Goal: Use online tool/utility: Use online tool/utility

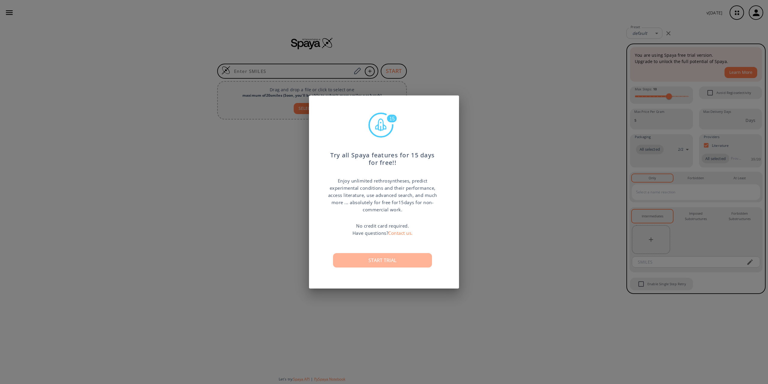
click at [374, 263] on button "Start trial" at bounding box center [382, 260] width 99 height 14
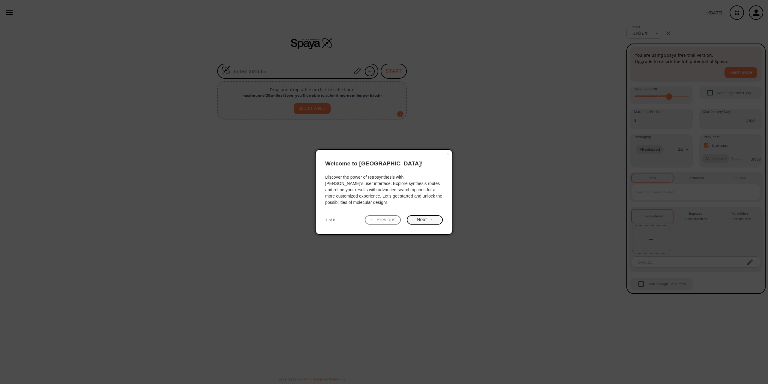
click at [435, 224] on button "Next →" at bounding box center [425, 219] width 36 height 9
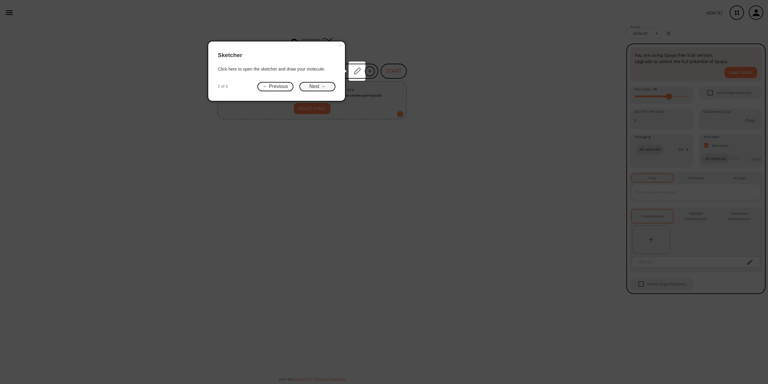
click at [317, 87] on button "Next →" at bounding box center [317, 86] width 36 height 9
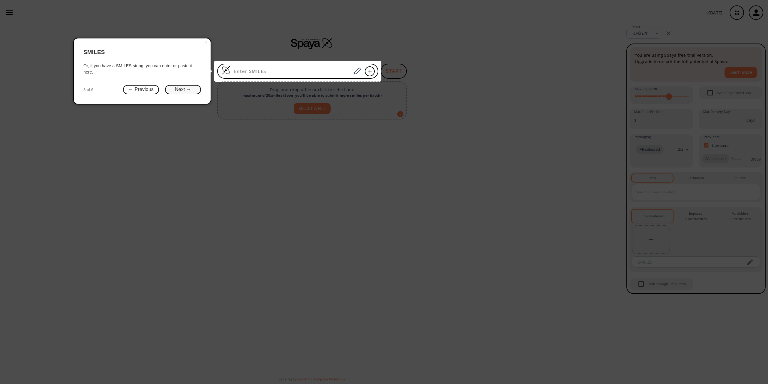
click at [183, 90] on button "Next →" at bounding box center [183, 89] width 36 height 9
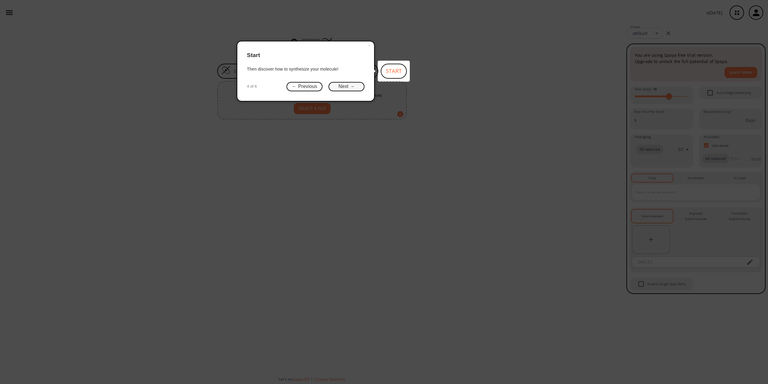
click at [352, 88] on button "Next →" at bounding box center [347, 86] width 36 height 9
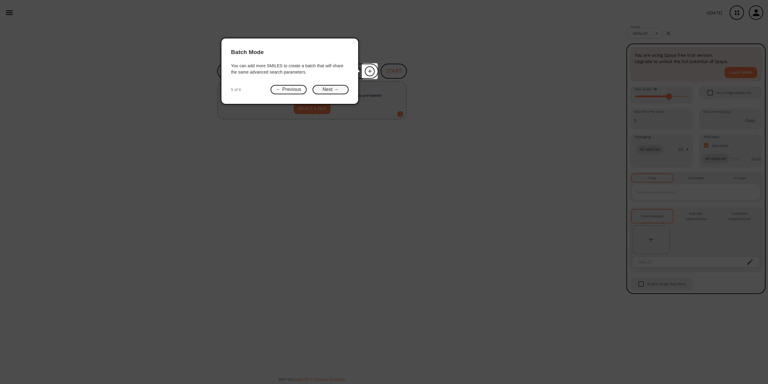
click at [328, 92] on button "Next →" at bounding box center [331, 89] width 36 height 9
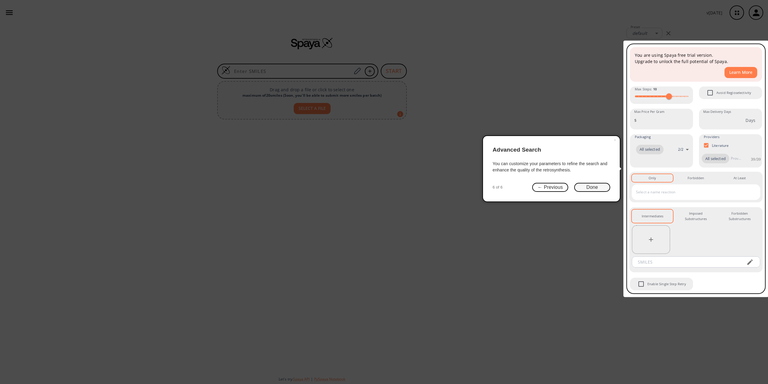
click at [594, 185] on button "Done" at bounding box center [592, 187] width 36 height 9
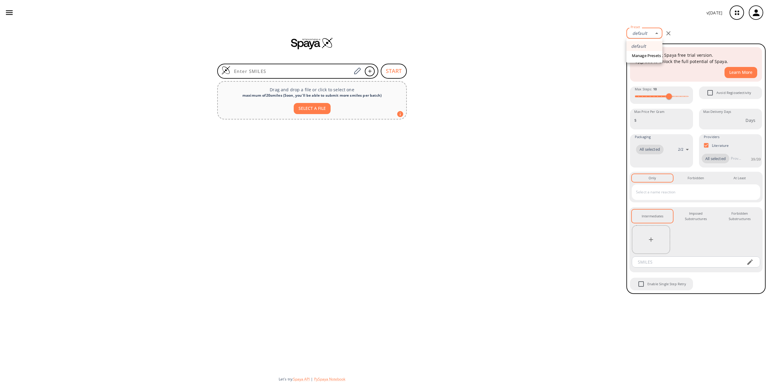
click at [659, 34] on body "v [DATE] [PERSON_NAME] [EMAIL_ADDRESS][PERSON_NAME][DOMAIN_NAME] Retrosynthesis…" at bounding box center [384, 192] width 768 height 384
click at [658, 35] on div at bounding box center [384, 192] width 768 height 384
click at [493, 122] on div at bounding box center [312, 247] width 624 height 250
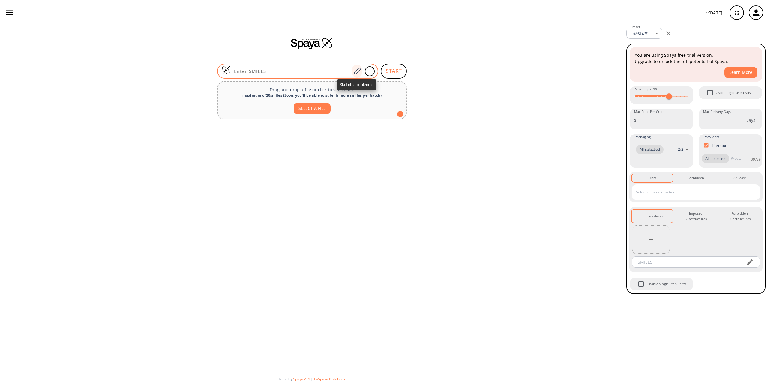
click at [357, 71] on icon at bounding box center [357, 71] width 8 height 8
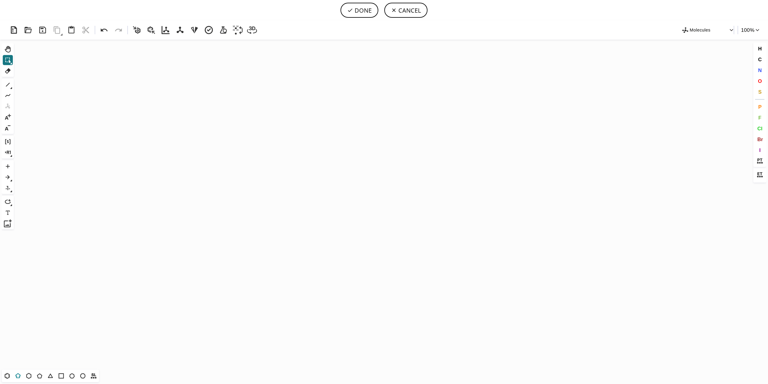
click at [19, 377] on icon at bounding box center [18, 376] width 3 height 2
click at [290, 185] on icon "Created with [PERSON_NAME] 2.3.0" at bounding box center [384, 205] width 736 height 330
click at [7, 84] on icon at bounding box center [8, 85] width 8 height 8
click at [300, 183] on icon "Created with [PERSON_NAME] 2.3.0 N N H" at bounding box center [384, 205] width 736 height 330
click at [9, 377] on icon at bounding box center [7, 376] width 5 height 6
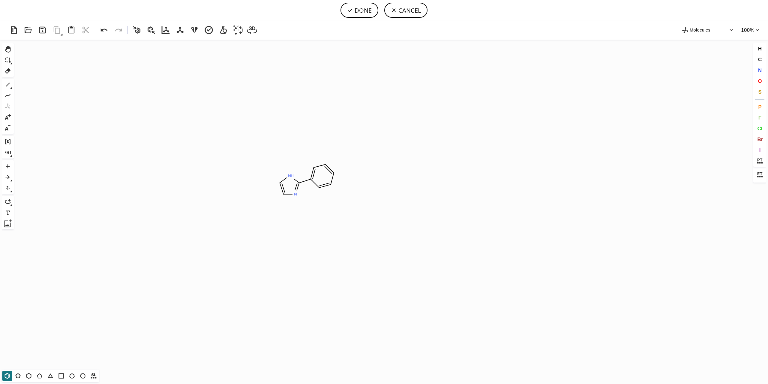
click at [11, 88] on icon at bounding box center [11, 88] width 2 height 2
click at [21, 86] on icon at bounding box center [20, 85] width 7 height 7
click at [281, 183] on icon "Created with [PERSON_NAME] 2.3.0 N H N" at bounding box center [384, 205] width 736 height 330
click at [283, 194] on icon "Created with [PERSON_NAME] 2.3.0 C H 3 N H N" at bounding box center [384, 205] width 736 height 330
click at [20, 375] on icon at bounding box center [18, 376] width 8 height 8
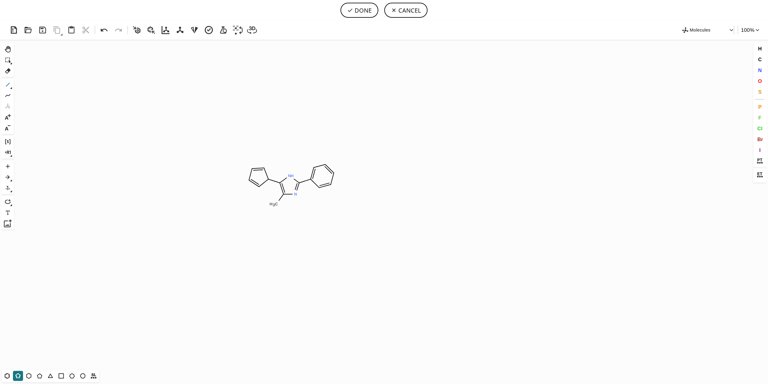
click at [9, 84] on icon at bounding box center [8, 85] width 8 height 8
click at [254, 182] on icon "Created with [PERSON_NAME] 2.3.0 N H N C H 3" at bounding box center [384, 205] width 736 height 330
click at [259, 170] on icon "Created with [PERSON_NAME] 2.3.0 N H N C H 3" at bounding box center [384, 205] width 736 height 330
click at [251, 176] on icon "Created with [PERSON_NAME] 2.3.0 N H N C H 3" at bounding box center [384, 205] width 736 height 330
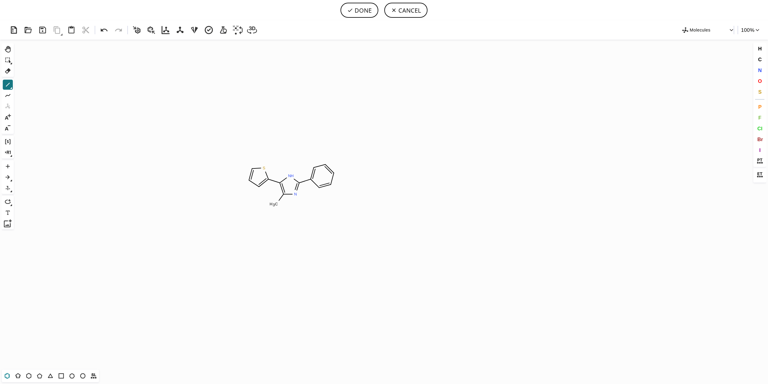
click at [9, 375] on icon at bounding box center [7, 376] width 3 height 4
click at [9, 84] on icon at bounding box center [8, 85] width 8 height 8
click at [334, 173] on icon "Created with [PERSON_NAME] 2.3.0 N H N S" at bounding box center [384, 205] width 736 height 330
click at [332, 184] on icon "Created with [PERSON_NAME] 2.3.0 O H N H N S" at bounding box center [384, 205] width 736 height 330
click at [326, 164] on icon "Created with [PERSON_NAME] 2.3.0 C H 3 N H N S O H" at bounding box center [384, 205] width 736 height 330
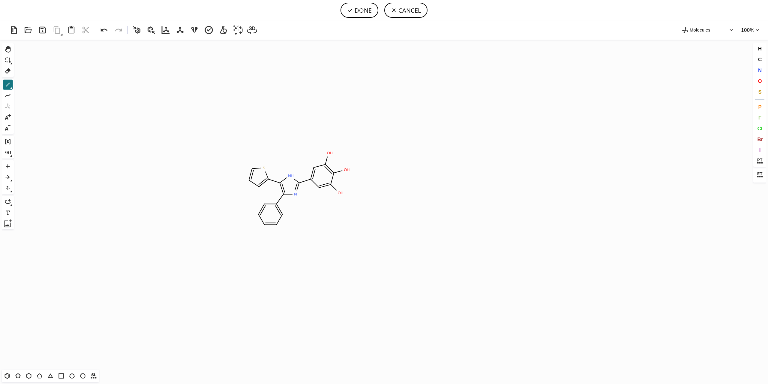
click at [339, 196] on icon "Created with [PERSON_NAME] 2.3.0 O H N H N S O H O H" at bounding box center [384, 205] width 736 height 330
click at [366, 11] on button "DONE" at bounding box center [360, 10] width 38 height 15
type input "N1C(C2C=C(OC)C(O)=C(OC)C=2)=NC(C2C=CC=CC=2)=C1C1=CC=CS1"
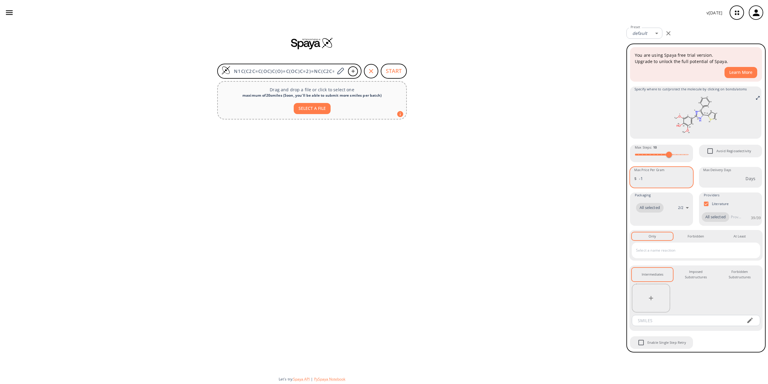
click at [685, 179] on input "-1" at bounding box center [666, 178] width 54 height 16
click at [685, 177] on input "0" at bounding box center [666, 178] width 54 height 16
click at [685, 177] on input "1" at bounding box center [666, 178] width 54 height 16
click at [686, 180] on input "0" at bounding box center [666, 178] width 54 height 16
drag, startPoint x: 645, startPoint y: 178, endPoint x: 635, endPoint y: 176, distance: 10.4
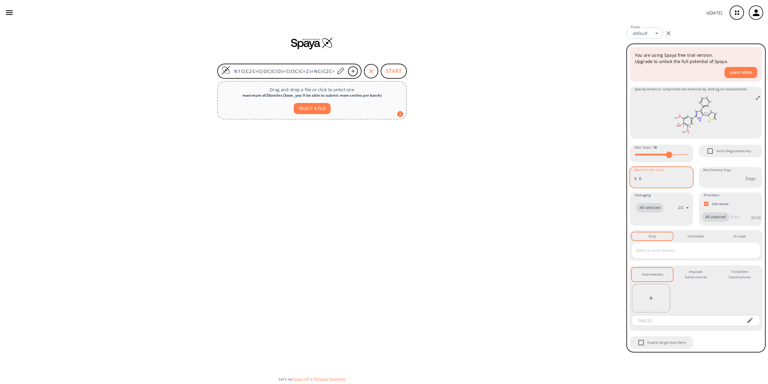
click at [639, 176] on input "0" at bounding box center [666, 178] width 54 height 16
type input "20"
click at [688, 208] on body "v [DATE] [PERSON_NAME] [EMAIL_ADDRESS][PERSON_NAME][DOMAIN_NAME] Retrosynthesis…" at bounding box center [384, 192] width 768 height 384
click at [647, 225] on li "building block" at bounding box center [661, 225] width 63 height 10
type input "building block"
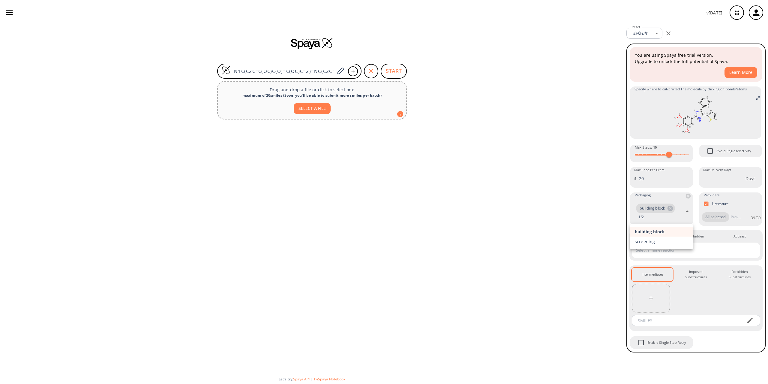
click at [671, 208] on div at bounding box center [384, 192] width 768 height 384
click at [671, 208] on icon at bounding box center [670, 208] width 7 height 7
click at [399, 73] on button "START" at bounding box center [394, 71] width 26 height 15
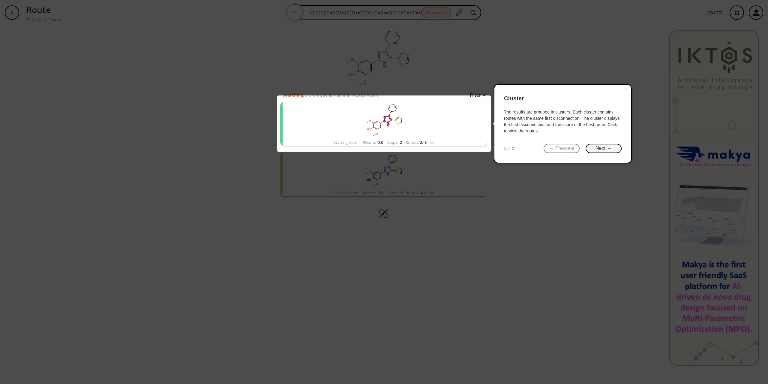
click at [612, 149] on button "Next →" at bounding box center [604, 148] width 36 height 9
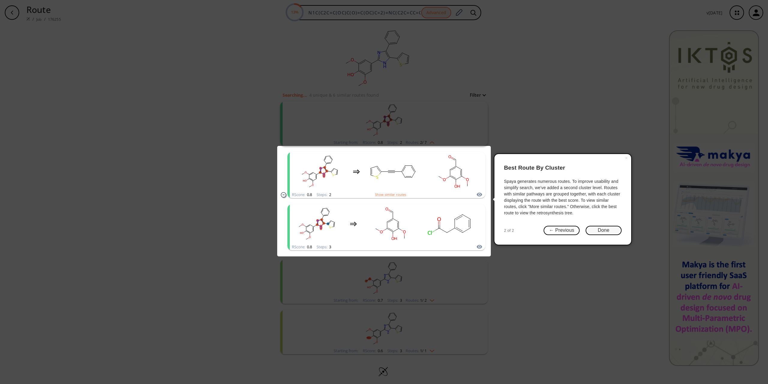
click at [610, 234] on button "Done" at bounding box center [604, 230] width 36 height 9
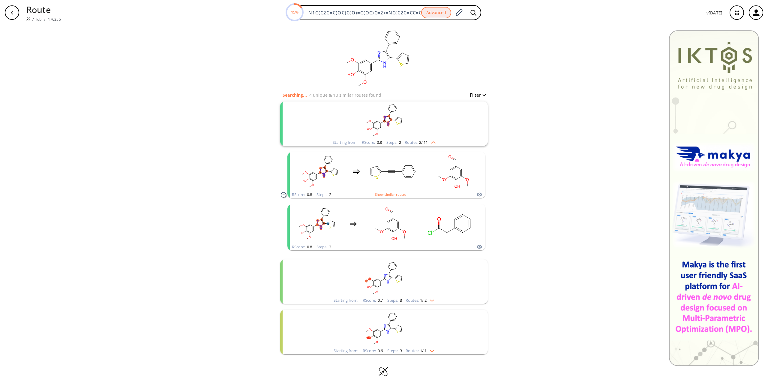
scroll to position [3, 0]
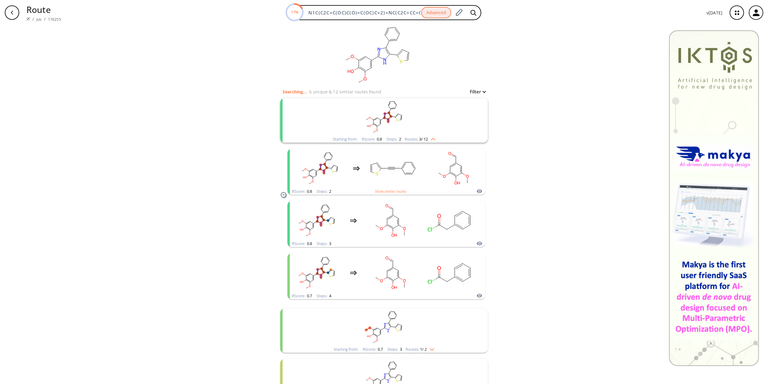
click at [435, 139] on img "clusters" at bounding box center [432, 138] width 8 height 5
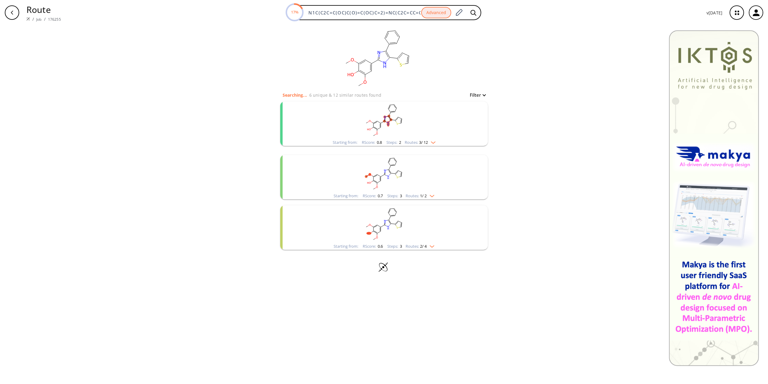
scroll to position [0, 0]
click at [433, 244] on img "clusters" at bounding box center [431, 242] width 8 height 5
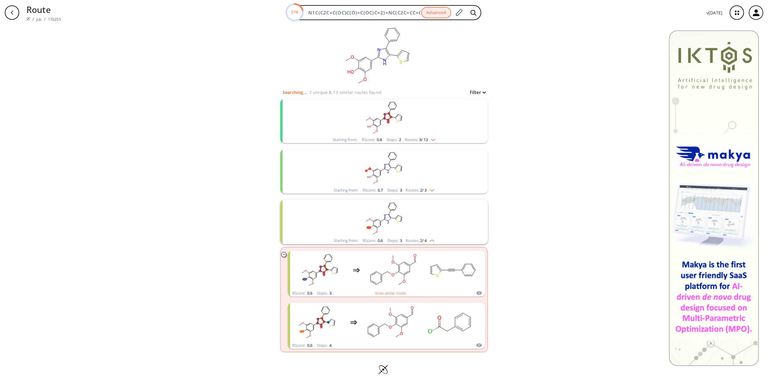
scroll to position [4, 0]
click at [351, 259] on div "clusters" at bounding box center [386, 268] width 187 height 39
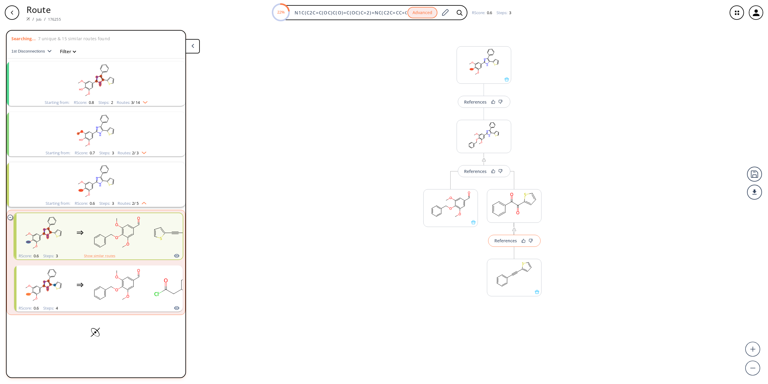
click at [512, 241] on div "References" at bounding box center [505, 241] width 23 height 4
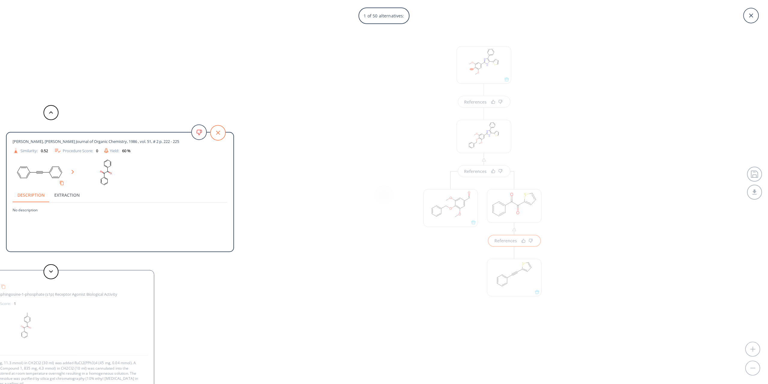
click at [220, 131] on icon at bounding box center [218, 133] width 4 height 4
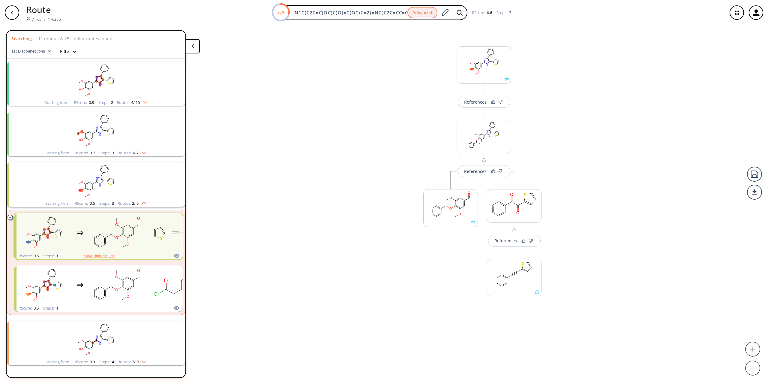
click at [12, 13] on icon "button" at bounding box center [12, 12] width 5 height 5
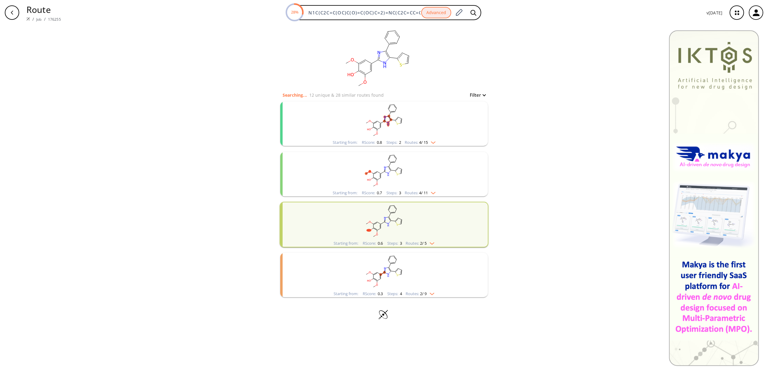
click at [436, 140] on img "clusters" at bounding box center [432, 141] width 8 height 5
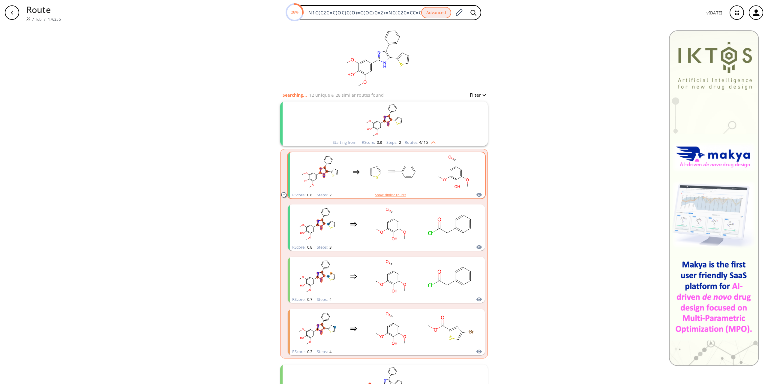
click at [351, 178] on div "clusters" at bounding box center [386, 171] width 187 height 39
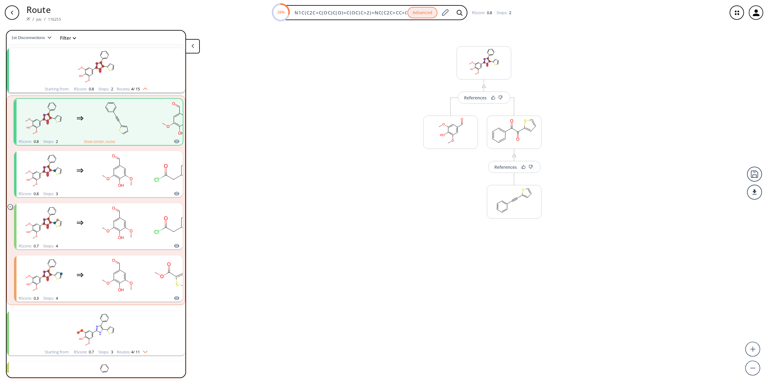
scroll to position [14, 0]
click at [142, 161] on rect "clusters" at bounding box center [117, 171] width 54 height 38
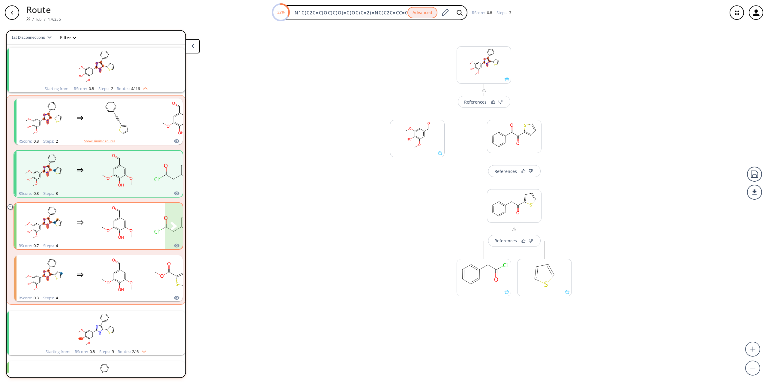
click at [143, 217] on rect "clusters" at bounding box center [117, 223] width 54 height 38
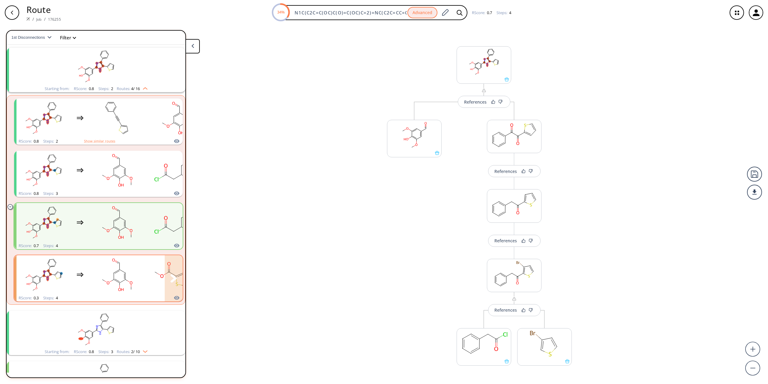
click at [143, 270] on rect "clusters" at bounding box center [117, 275] width 54 height 38
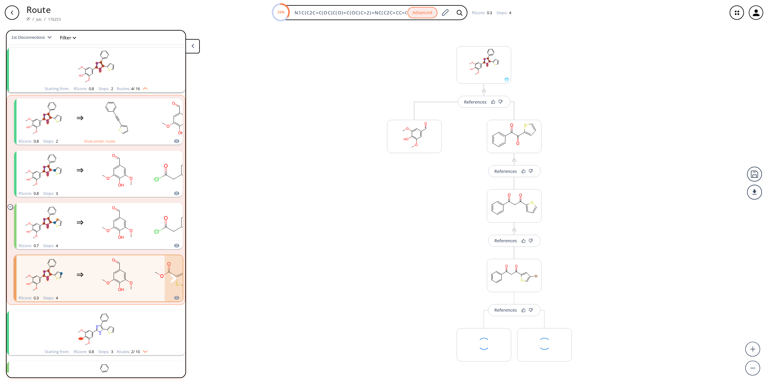
click at [142, 268] on rect "clusters" at bounding box center [117, 275] width 54 height 38
click at [515, 161] on img at bounding box center [514, 159] width 5 height 5
click at [513, 170] on div "References" at bounding box center [505, 171] width 23 height 4
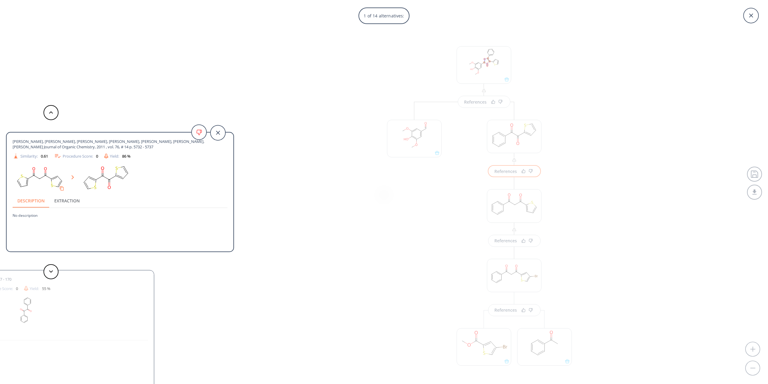
click at [70, 200] on button "Extraction" at bounding box center [67, 200] width 35 height 14
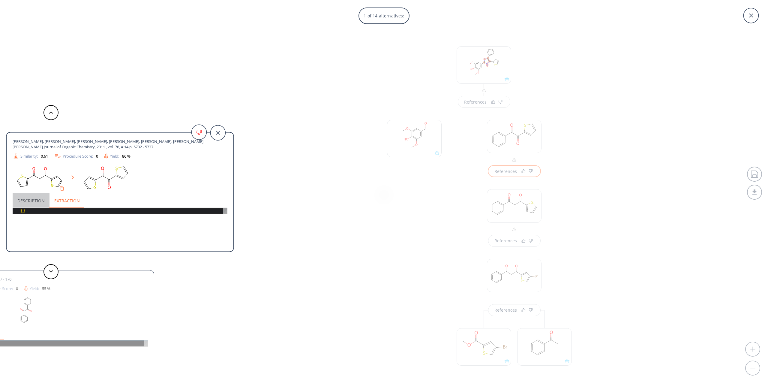
click at [41, 199] on button "Description" at bounding box center [31, 200] width 37 height 14
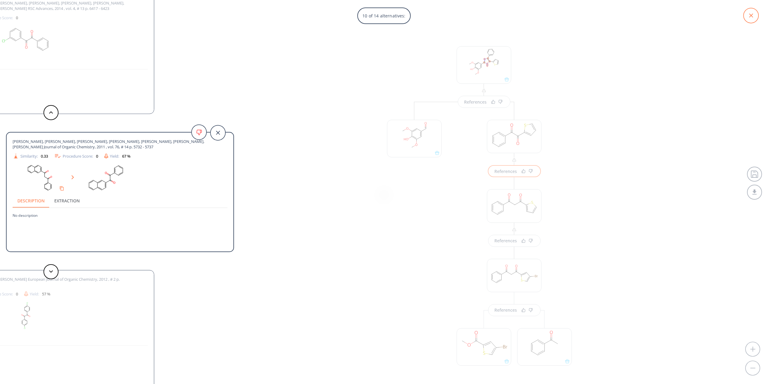
click at [752, 20] on icon at bounding box center [751, 15] width 15 height 15
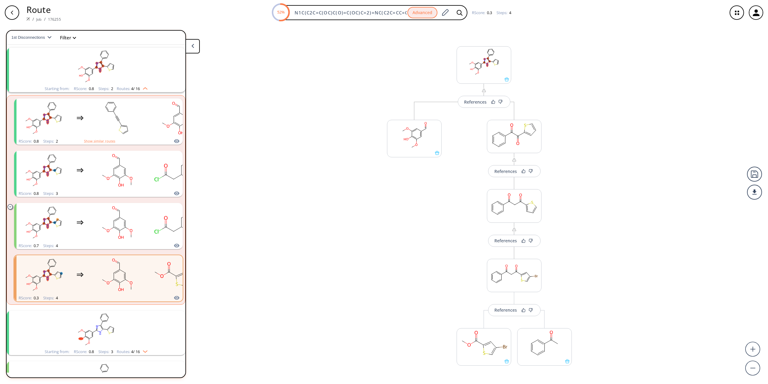
click at [16, 12] on div "button" at bounding box center [12, 12] width 14 height 14
click at [11, 10] on icon "button" at bounding box center [12, 12] width 5 height 5
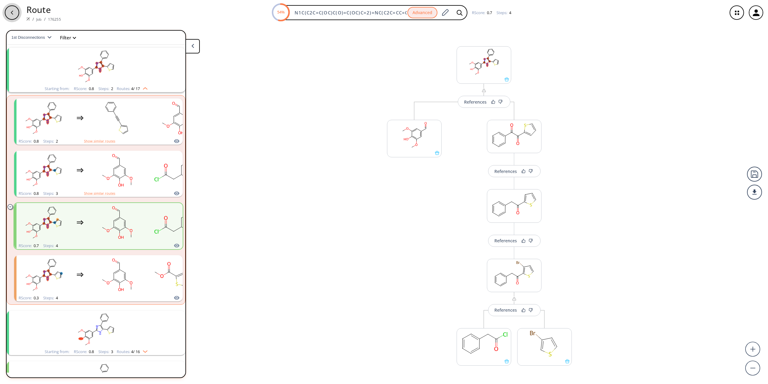
click at [11, 10] on div "button" at bounding box center [12, 12] width 14 height 14
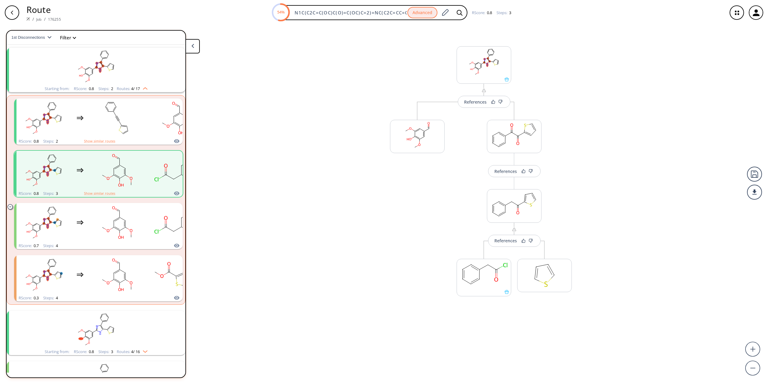
click at [10, 11] on icon "button" at bounding box center [12, 12] width 5 height 5
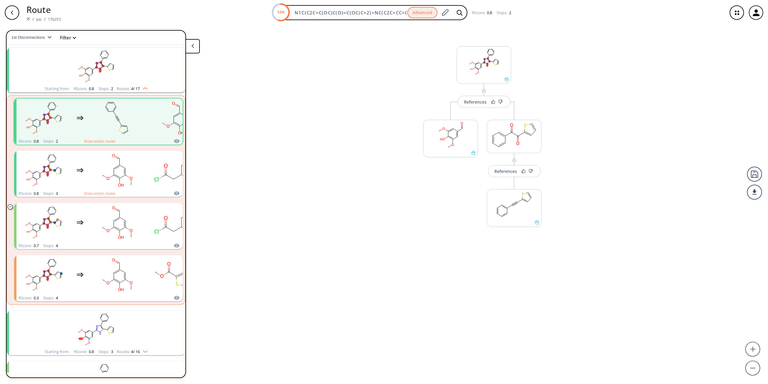
click at [14, 11] on icon "button" at bounding box center [12, 12] width 5 height 5
